Goal: Communication & Community: Answer question/provide support

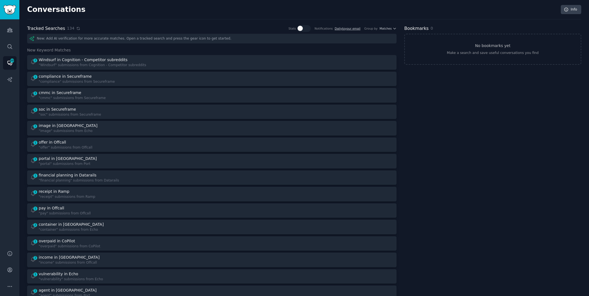
click at [76, 27] on icon at bounding box center [78, 29] width 4 height 4
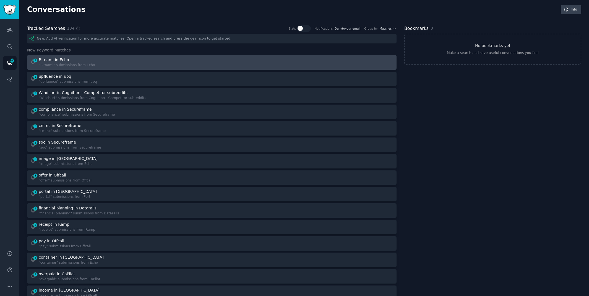
click at [64, 58] on div "Bitnami in Echo" at bounding box center [54, 60] width 30 height 6
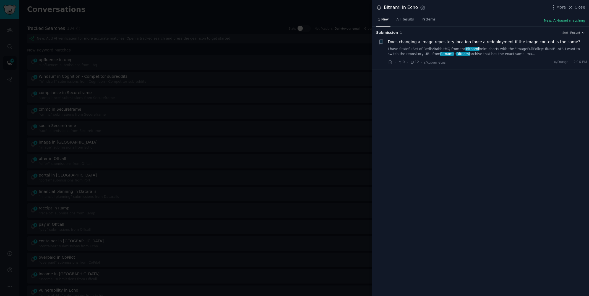
click at [481, 51] on link "I have StatefulSet of Redis/RabbitMQ from the Bitnami helm charts with the "ima…" at bounding box center [487, 52] width 199 height 10
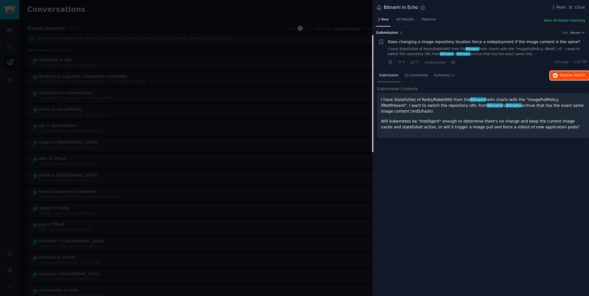
click at [561, 76] on span "Reply on Reddit" at bounding box center [572, 75] width 25 height 5
click at [241, 11] on div at bounding box center [294, 148] width 589 height 296
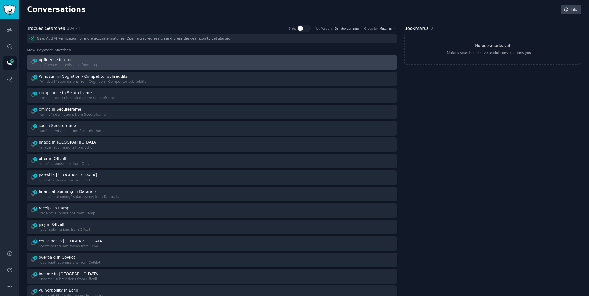
click at [192, 61] on div "1 upfluence in ubq "upfluence" submissions from ubq" at bounding box center [119, 62] width 178 height 11
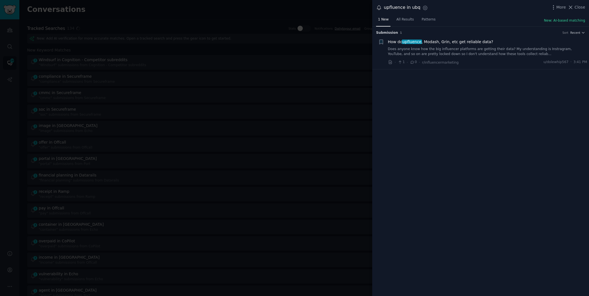
click at [487, 53] on link "Does anyone know how the big influencer platforms are getting their data? My un…" at bounding box center [487, 52] width 199 height 10
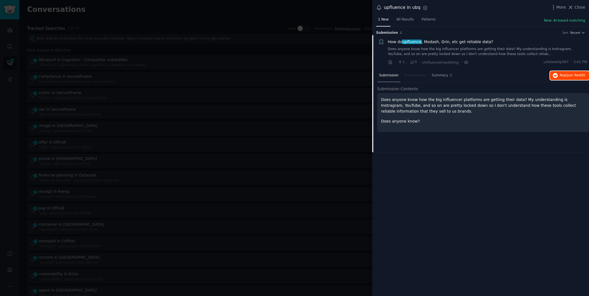
click at [569, 74] on span "Reply on Reddit" at bounding box center [572, 75] width 25 height 5
click at [320, 6] on div at bounding box center [294, 148] width 589 height 296
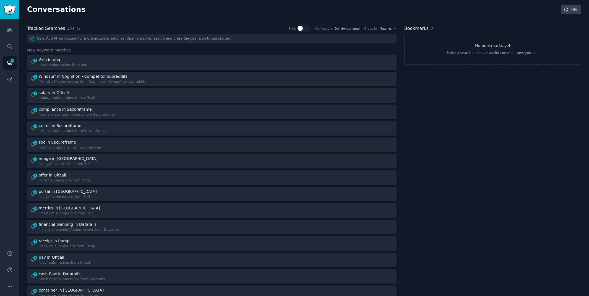
click at [76, 27] on icon at bounding box center [78, 29] width 4 height 4
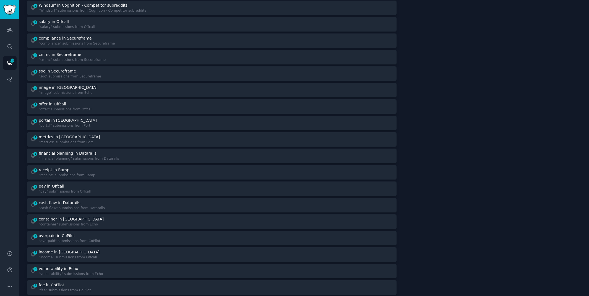
scroll to position [73, 0]
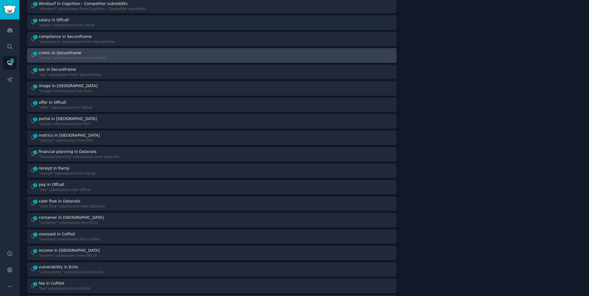
click at [248, 50] on div at bounding box center [305, 55] width 178 height 11
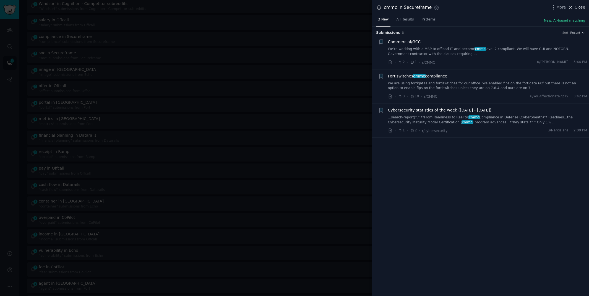
click at [582, 6] on span "Close" at bounding box center [580, 7] width 11 height 6
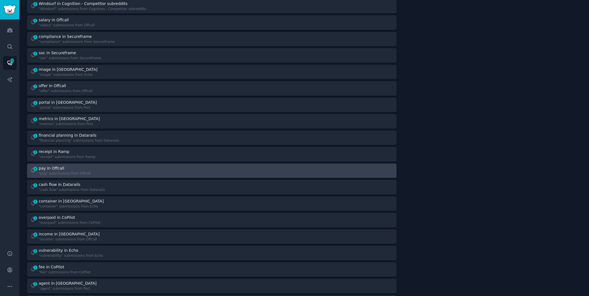
click at [116, 168] on div "4 pay in Offcall "pay" submissions from Offcall" at bounding box center [119, 170] width 178 height 11
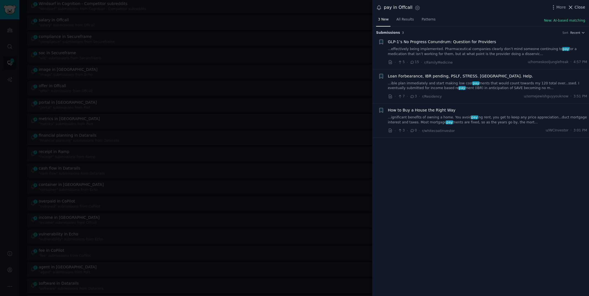
click at [576, 7] on span "Close" at bounding box center [580, 7] width 11 height 6
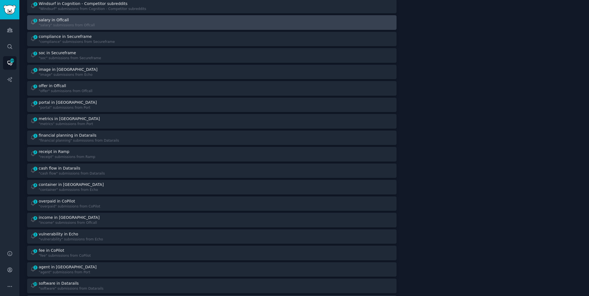
click at [159, 22] on div "1 salary in Offcall "salary" submissions from Offcall" at bounding box center [119, 22] width 178 height 11
